Goal: Transaction & Acquisition: Subscribe to service/newsletter

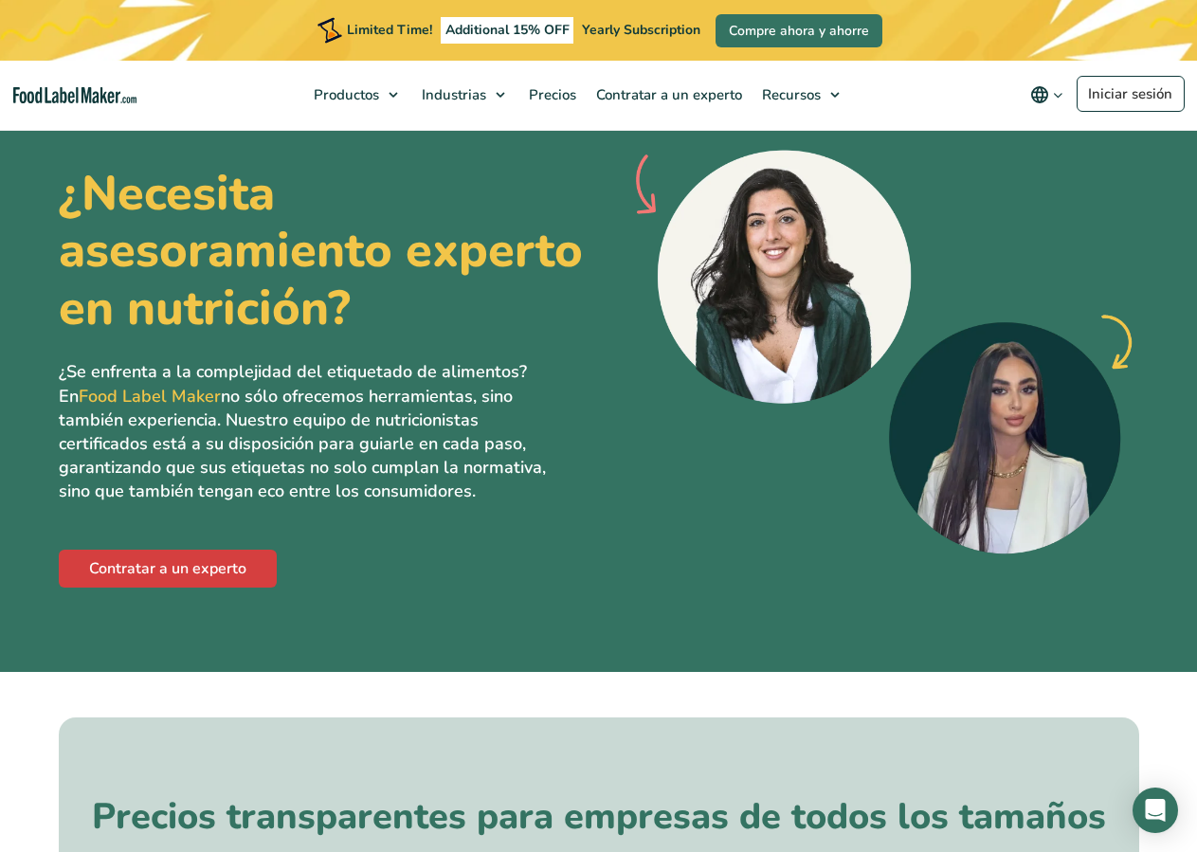
scroll to position [5703, 0]
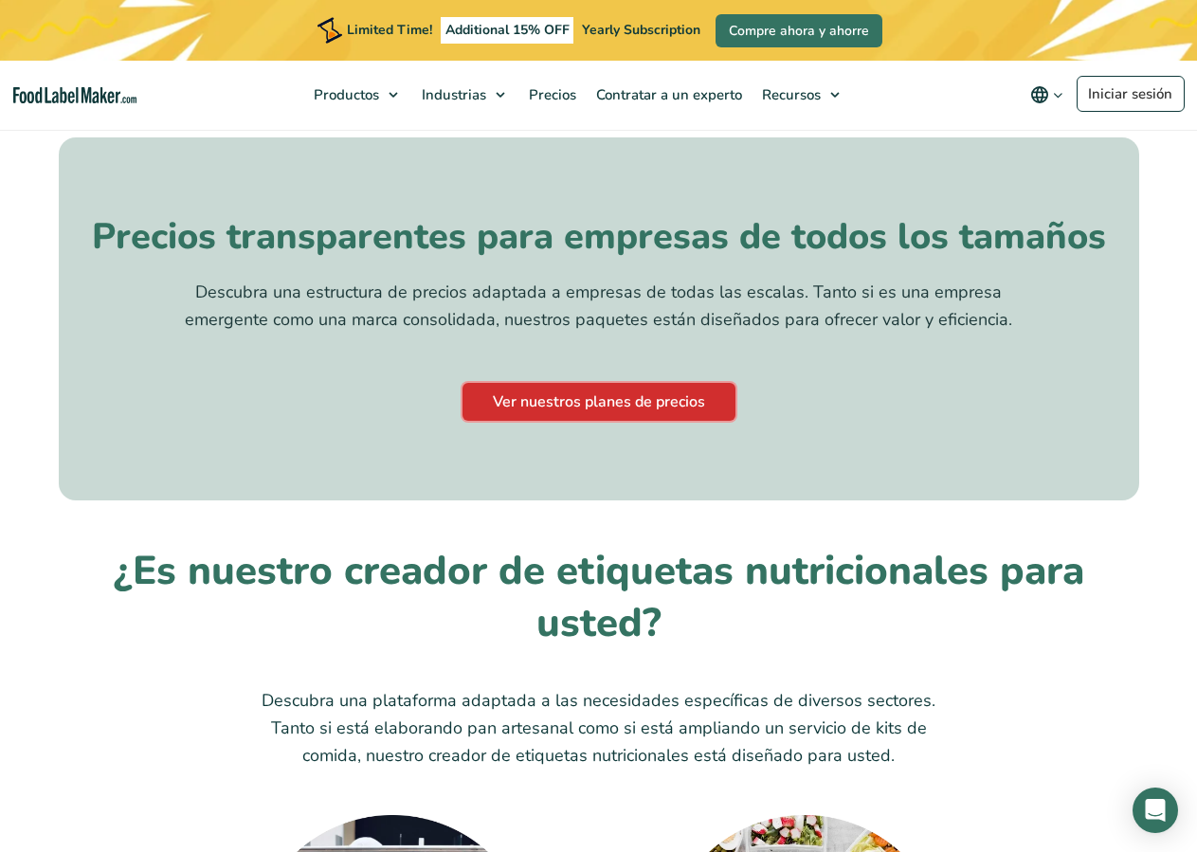
click at [586, 386] on link "Ver nuestros planes de precios" at bounding box center [598, 402] width 273 height 38
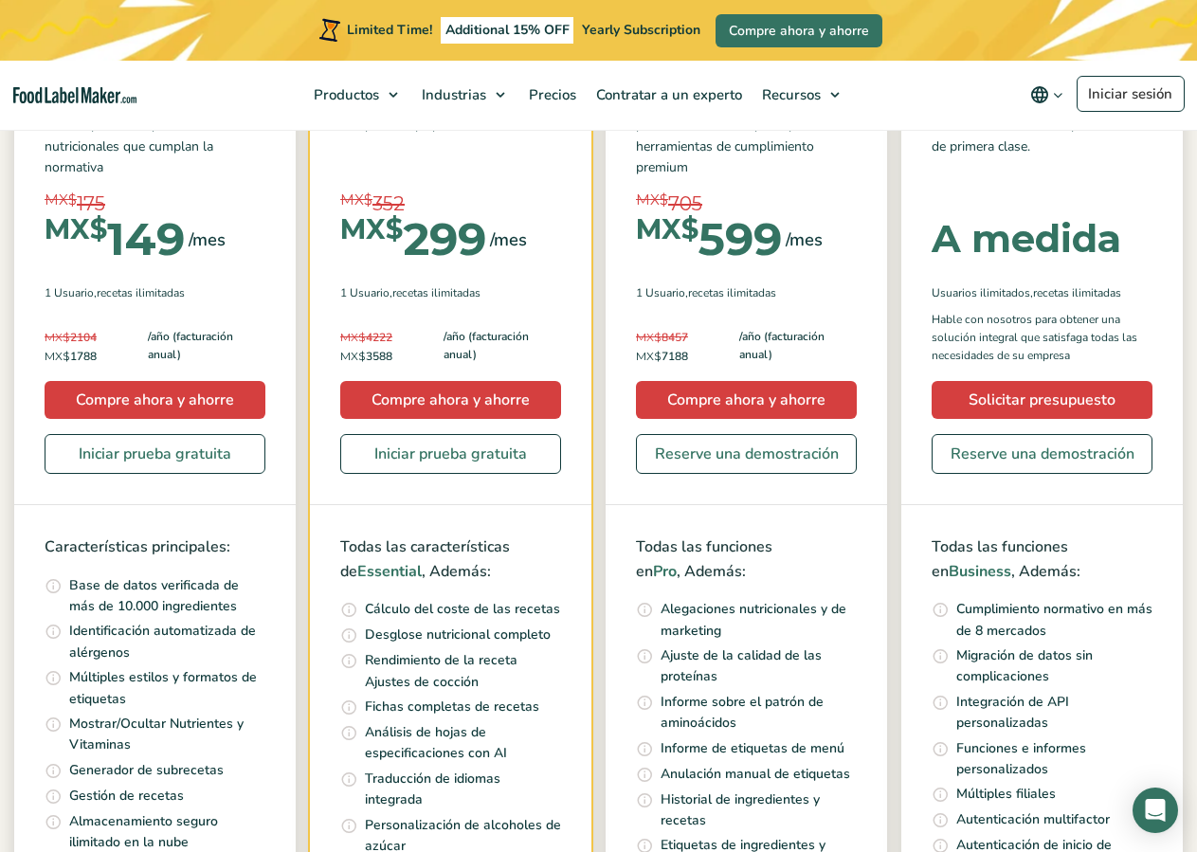
scroll to position [290, 0]
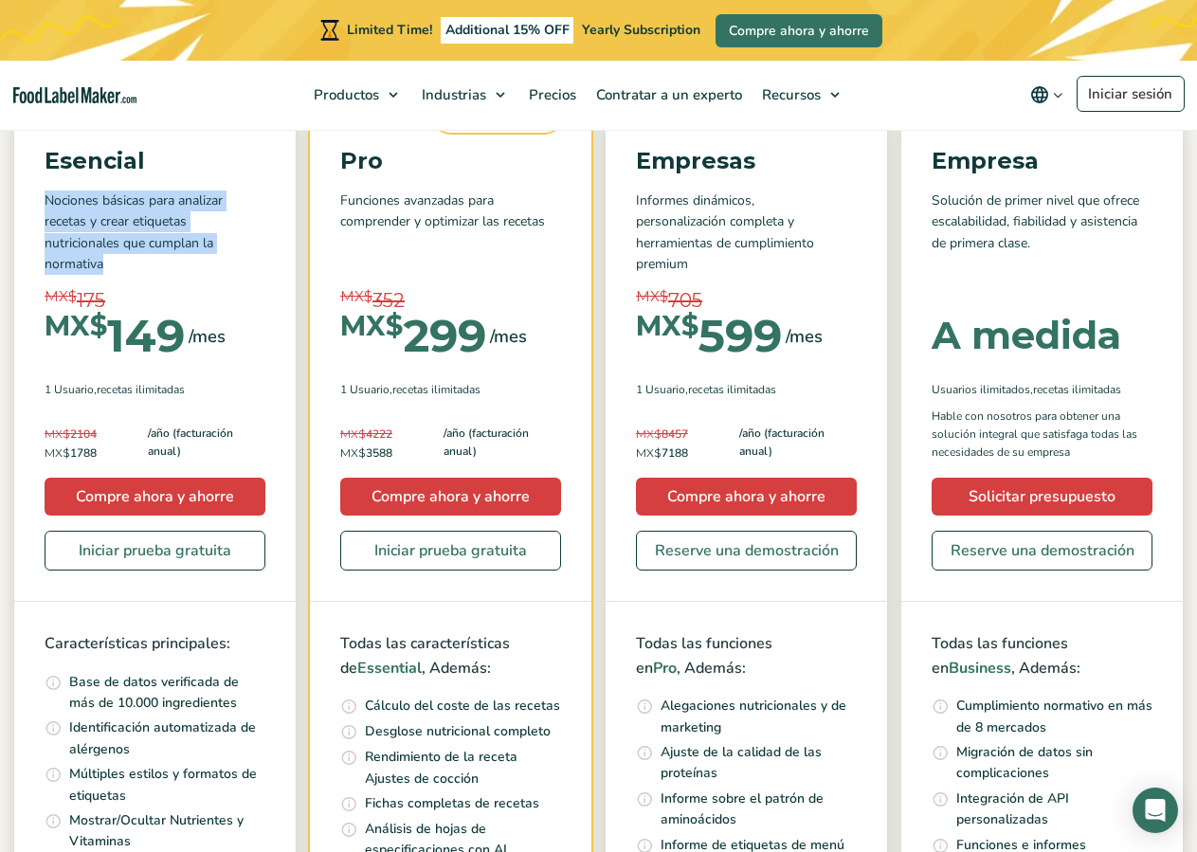
drag, startPoint x: 45, startPoint y: 200, endPoint x: 213, endPoint y: 264, distance: 179.7
click at [213, 264] on p "Nociones básicas para analizar recetas y crear etiquetas nutricionales que cump…" at bounding box center [155, 232] width 221 height 85
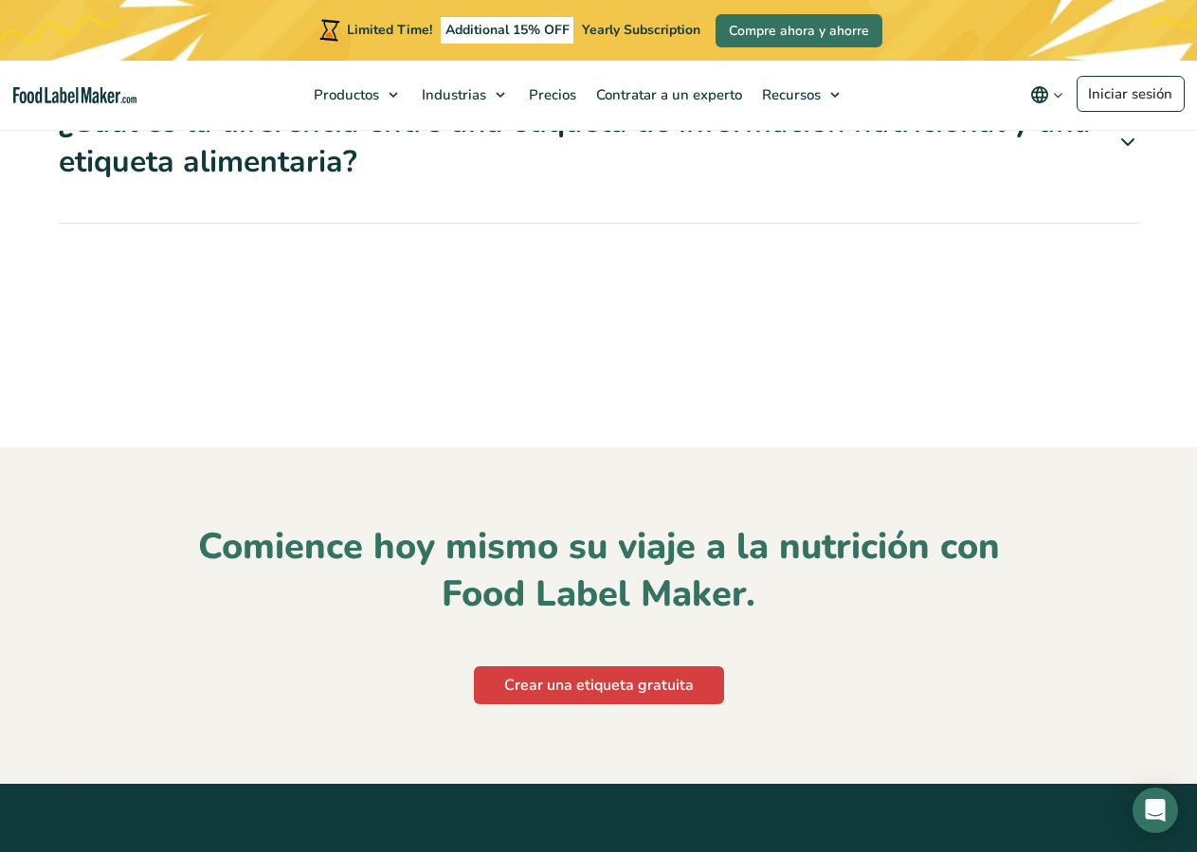
scroll to position [7726, 0]
